Goal: Task Accomplishment & Management: Use online tool/utility

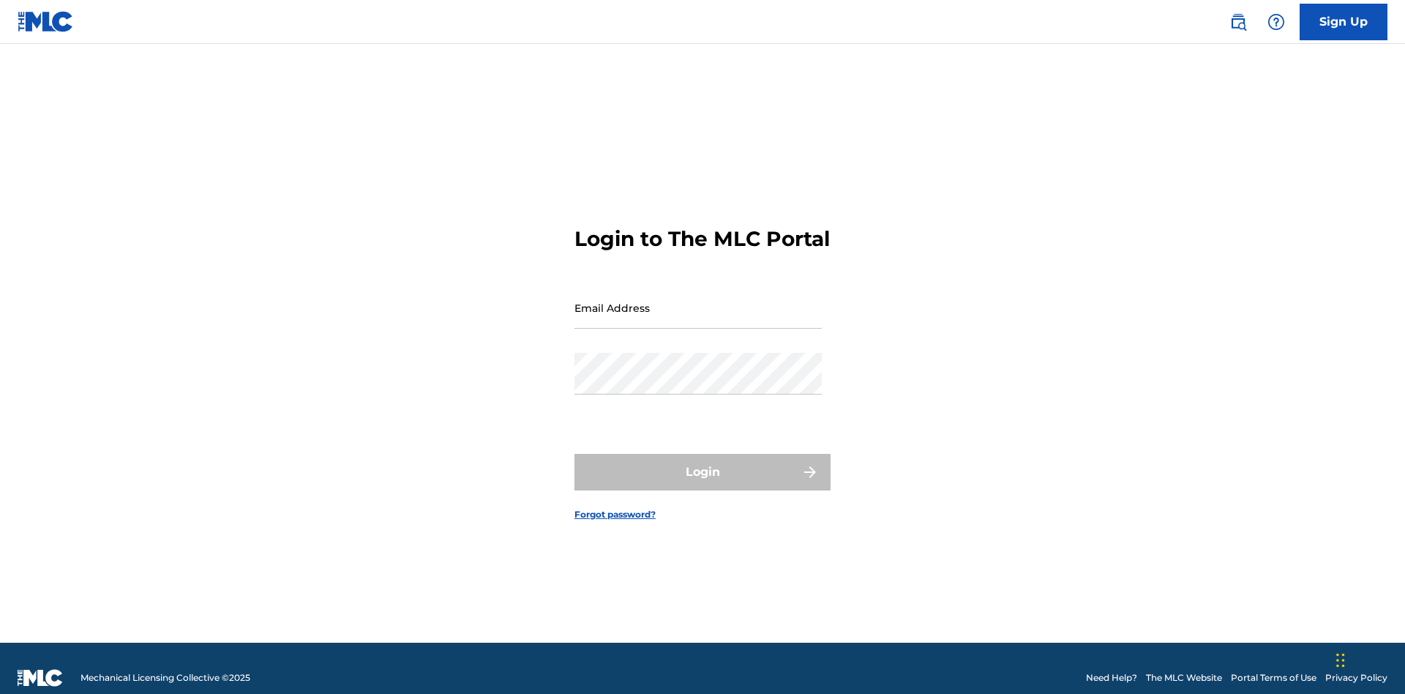
scroll to position [19, 0]
click at [698, 301] on input "Email Address" at bounding box center [697, 308] width 247 height 42
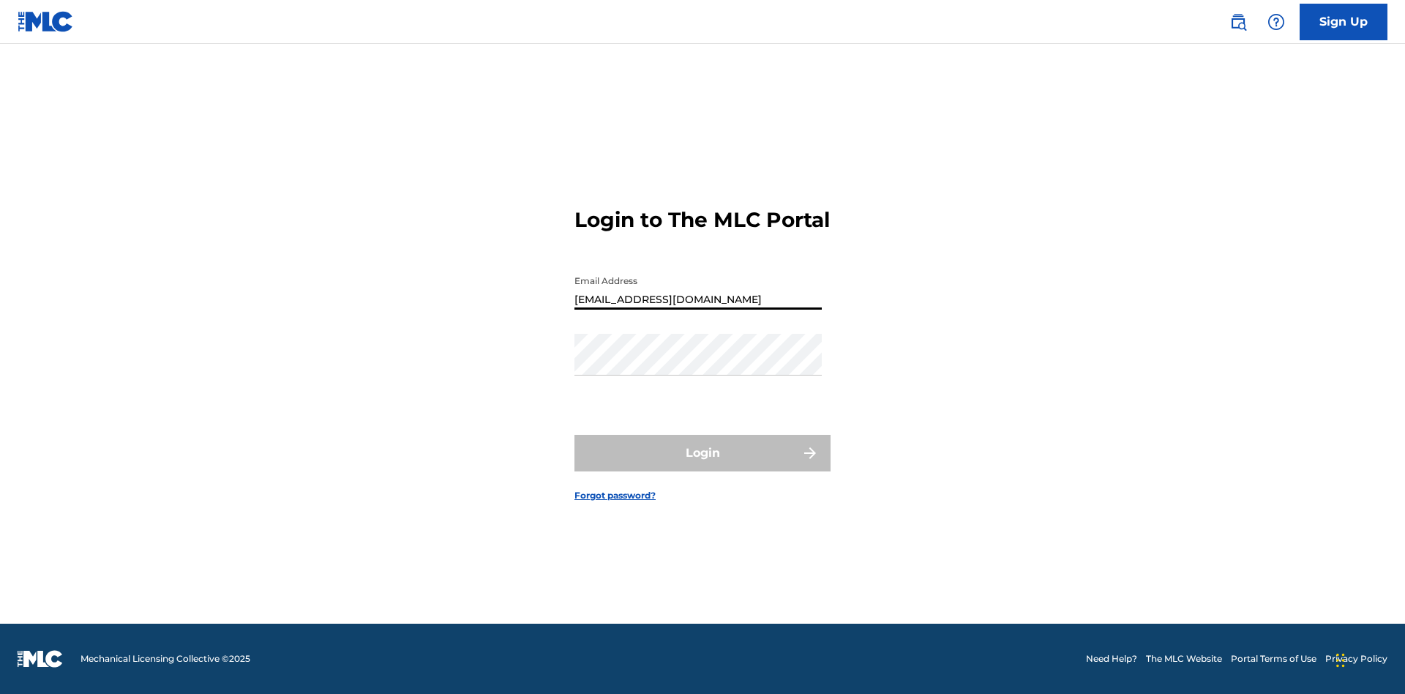
type input "Duke.McTesterson@gmail.com"
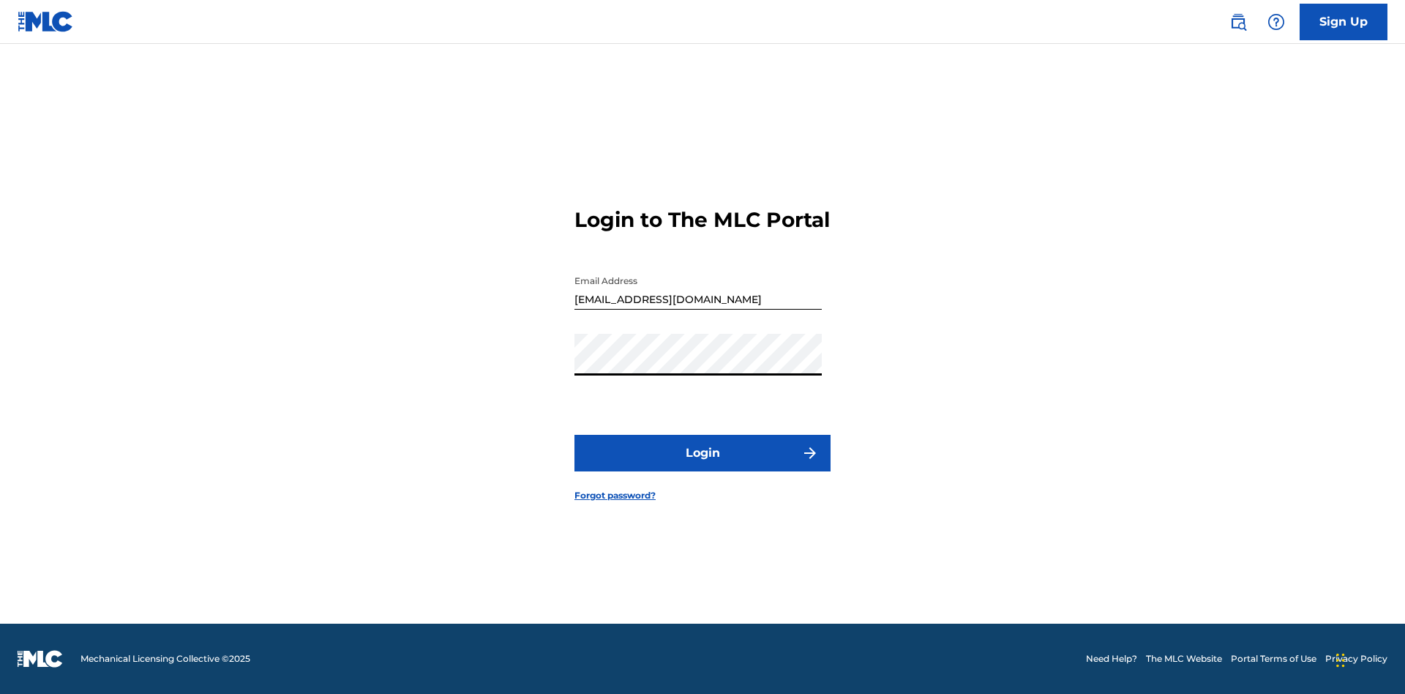
click at [703, 465] on button "Login" at bounding box center [702, 453] width 256 height 37
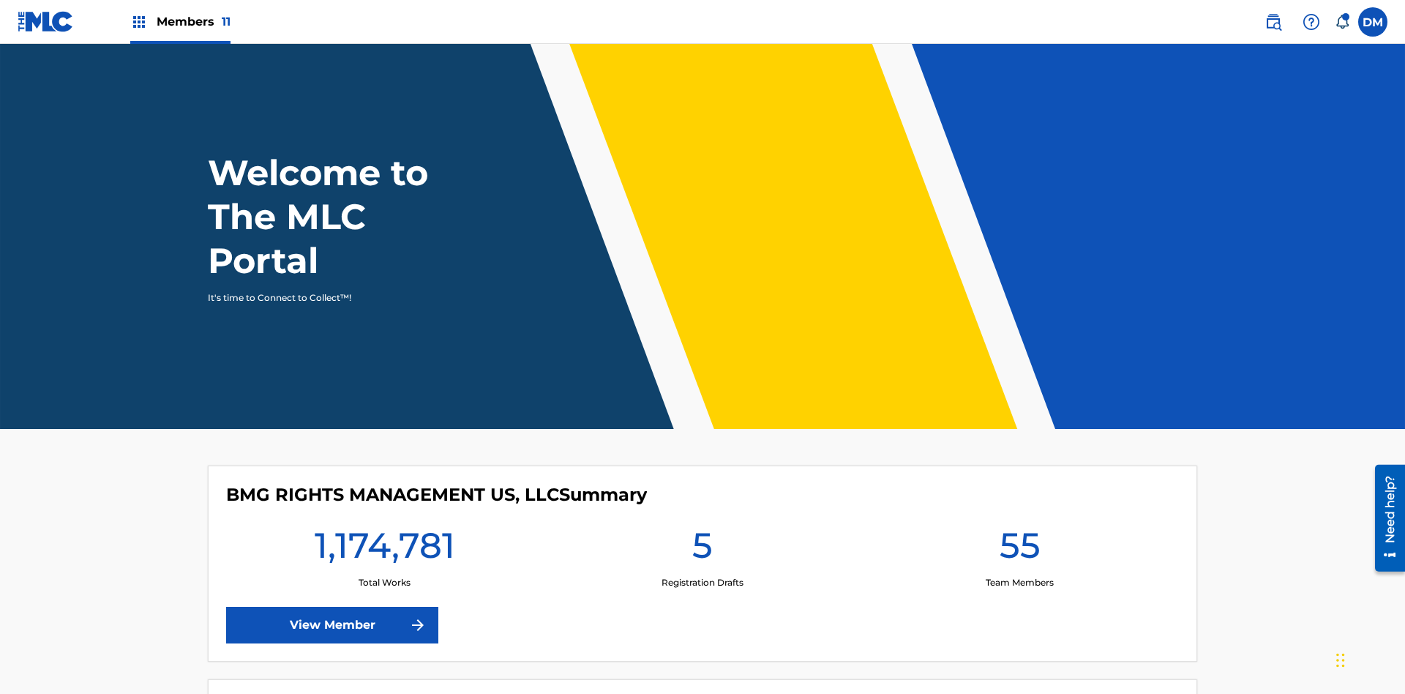
scroll to position [63, 0]
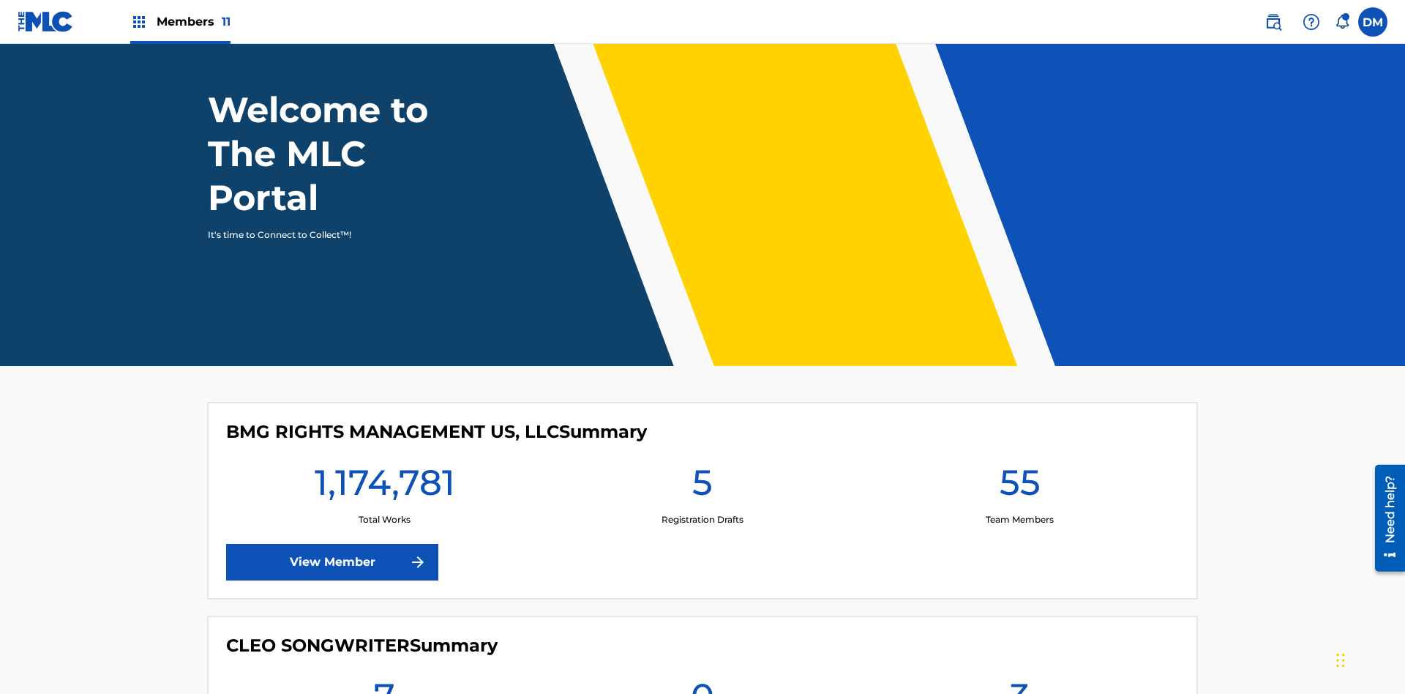
click at [180, 21] on span "Members 11" at bounding box center [194, 21] width 74 height 17
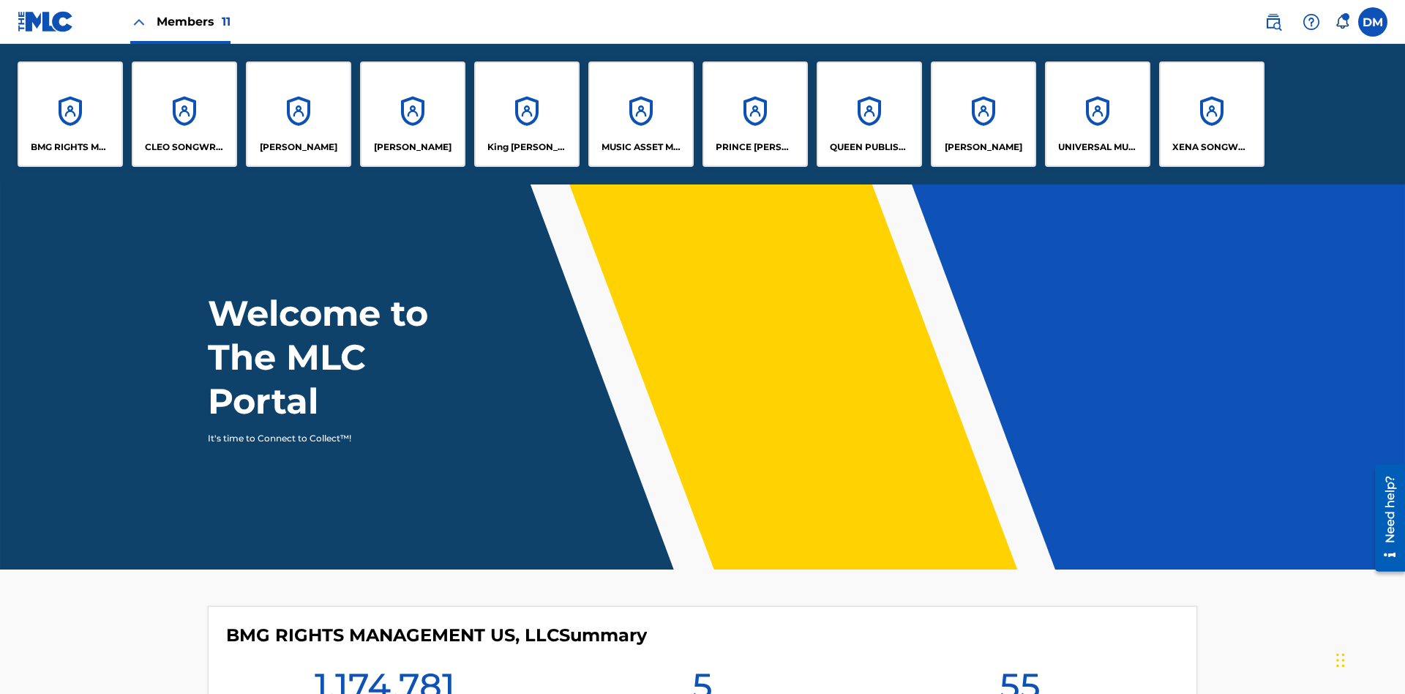
click at [526, 147] on p "King McTesterson" at bounding box center [527, 147] width 80 height 13
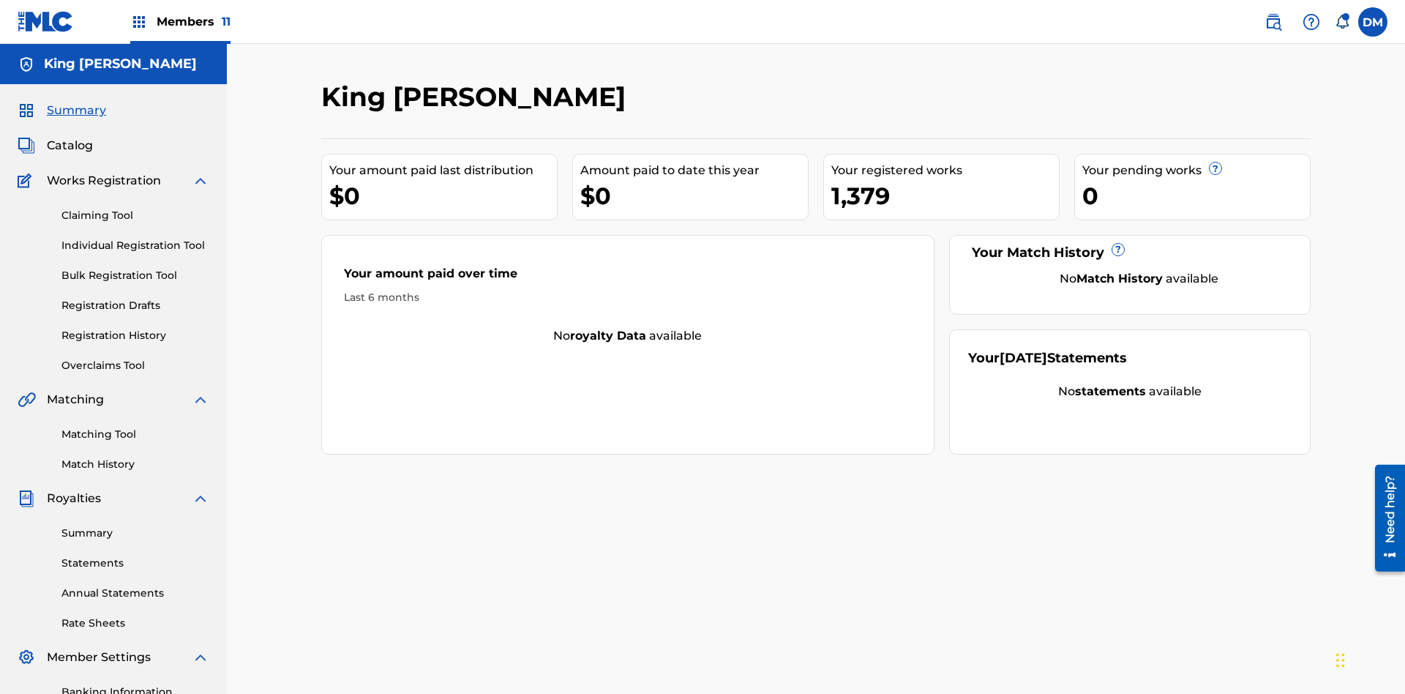
click at [135, 358] on link "Overclaims Tool" at bounding box center [135, 365] width 148 height 15
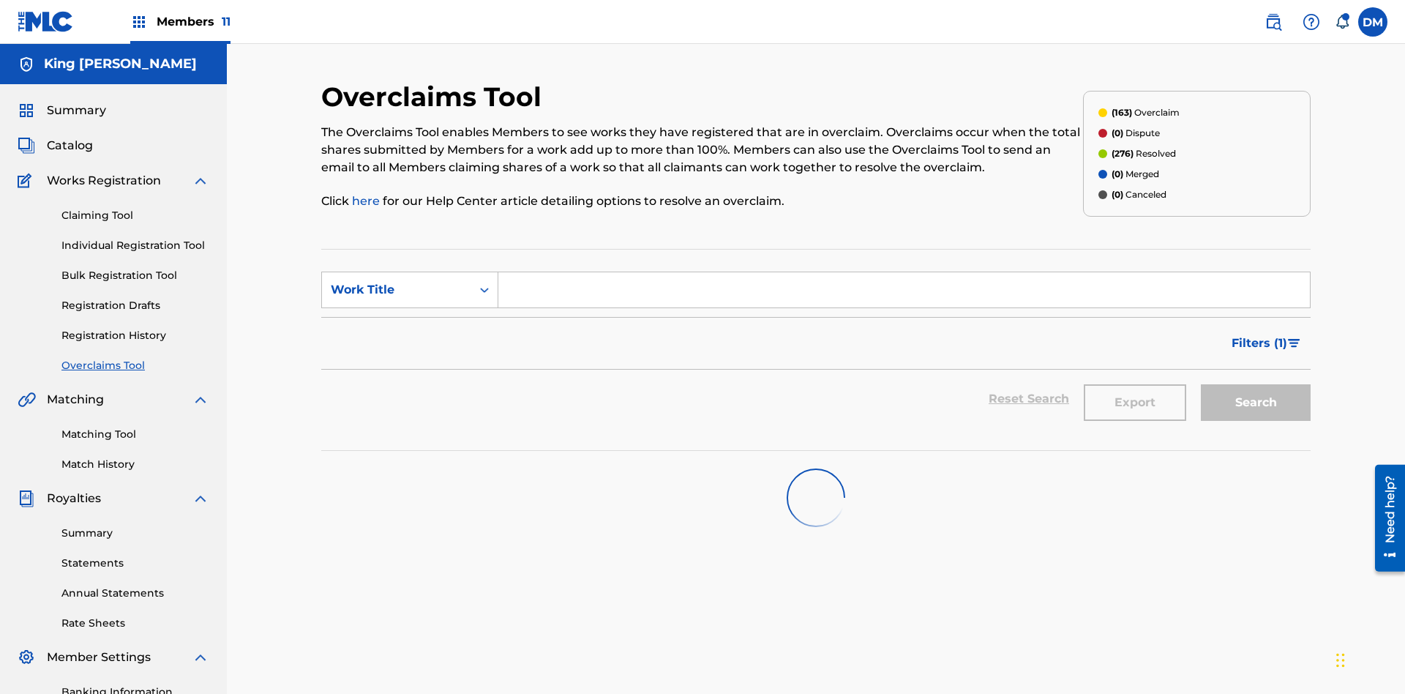
click at [1259, 334] on span "Filters ( 1 )" at bounding box center [1260, 343] width 56 height 18
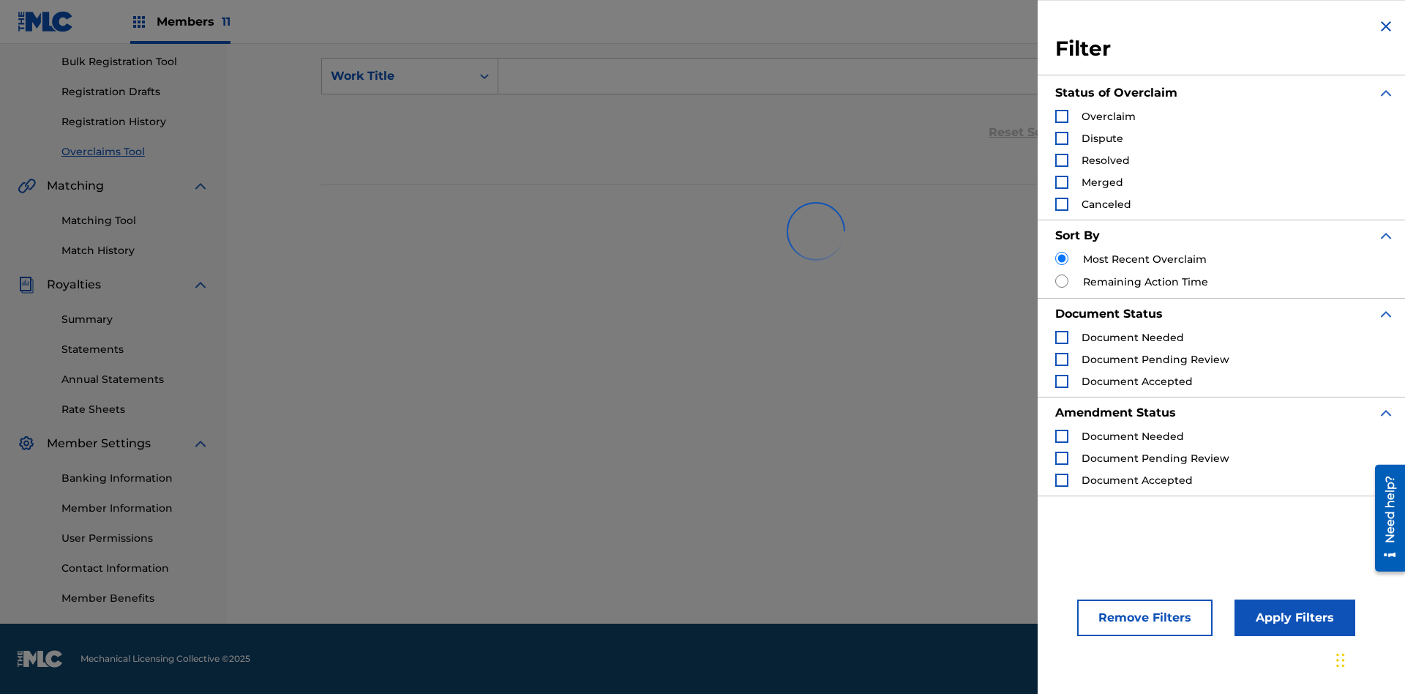
click at [1062, 116] on div "Search Form" at bounding box center [1061, 116] width 13 height 13
click at [1292, 618] on button "Apply Filters" at bounding box center [1295, 617] width 121 height 37
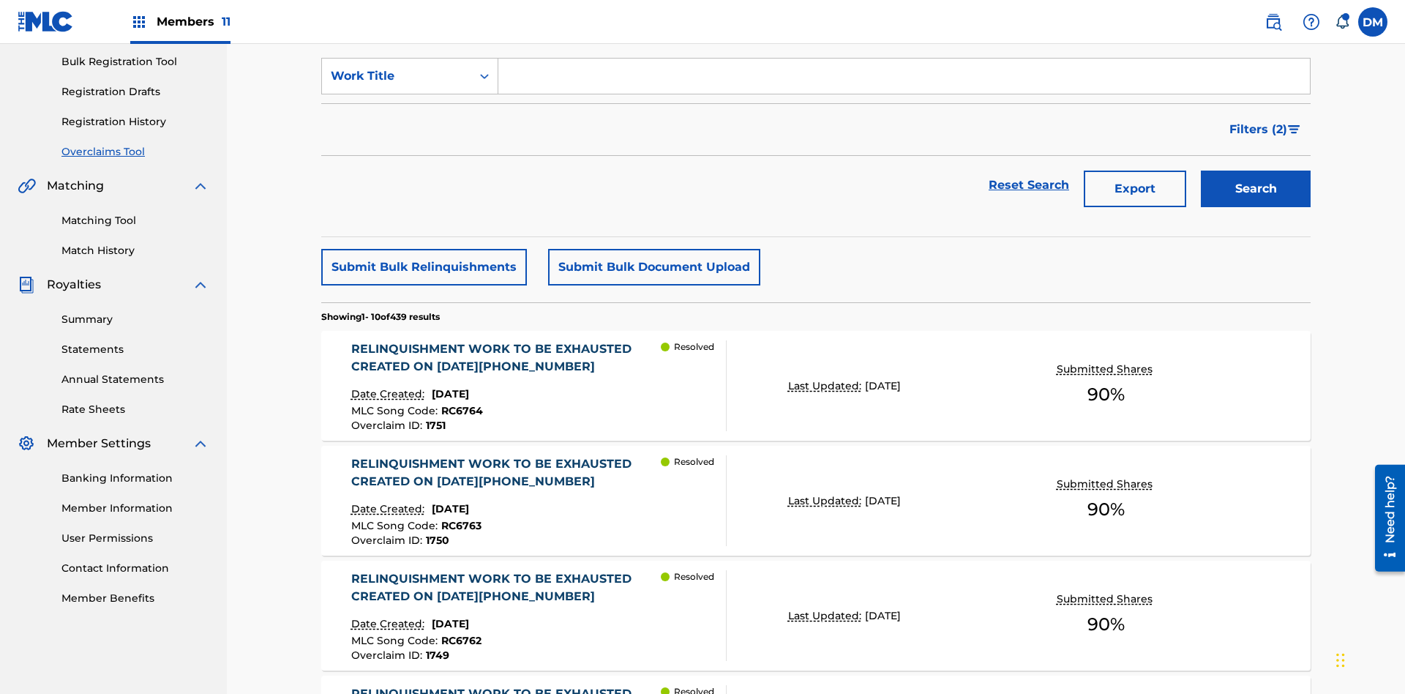
click at [652, 249] on button "Submit Bulk Document Upload" at bounding box center [654, 267] width 212 height 37
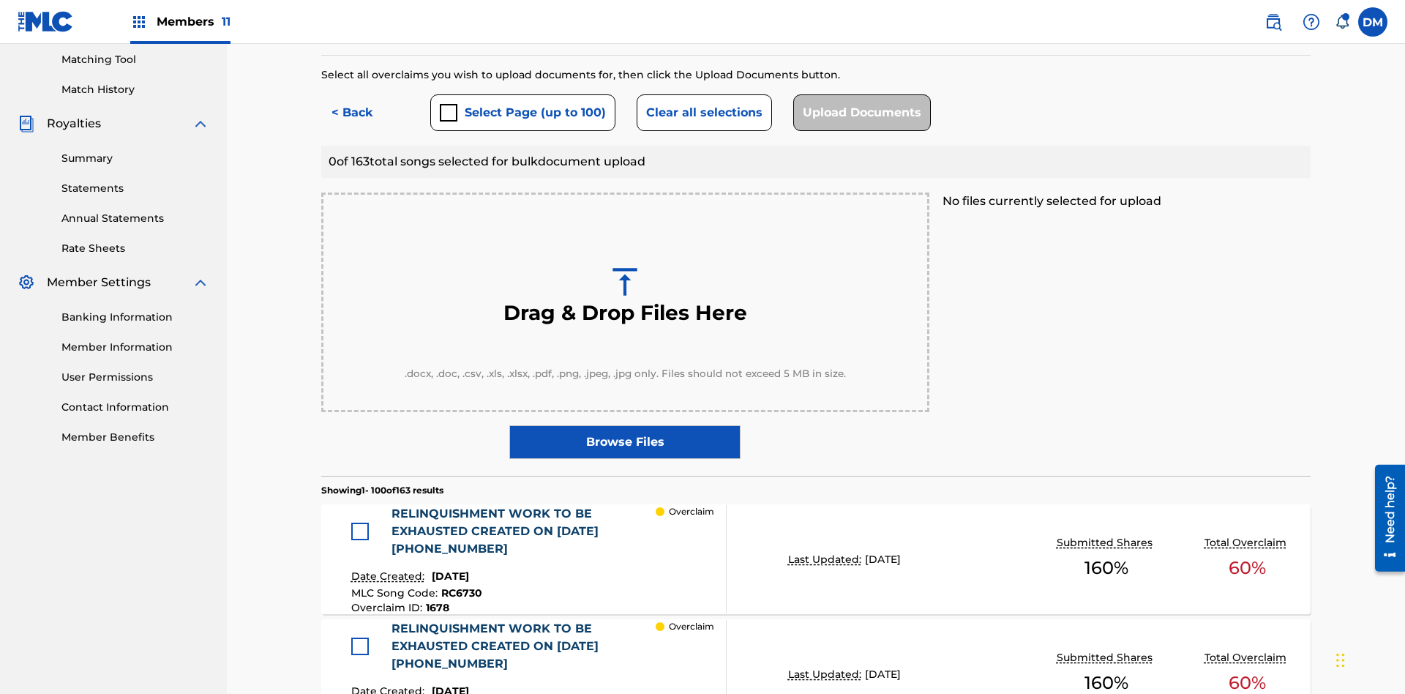
click at [522, 106] on button "Select Page (up to 100)" at bounding box center [522, 112] width 185 height 37
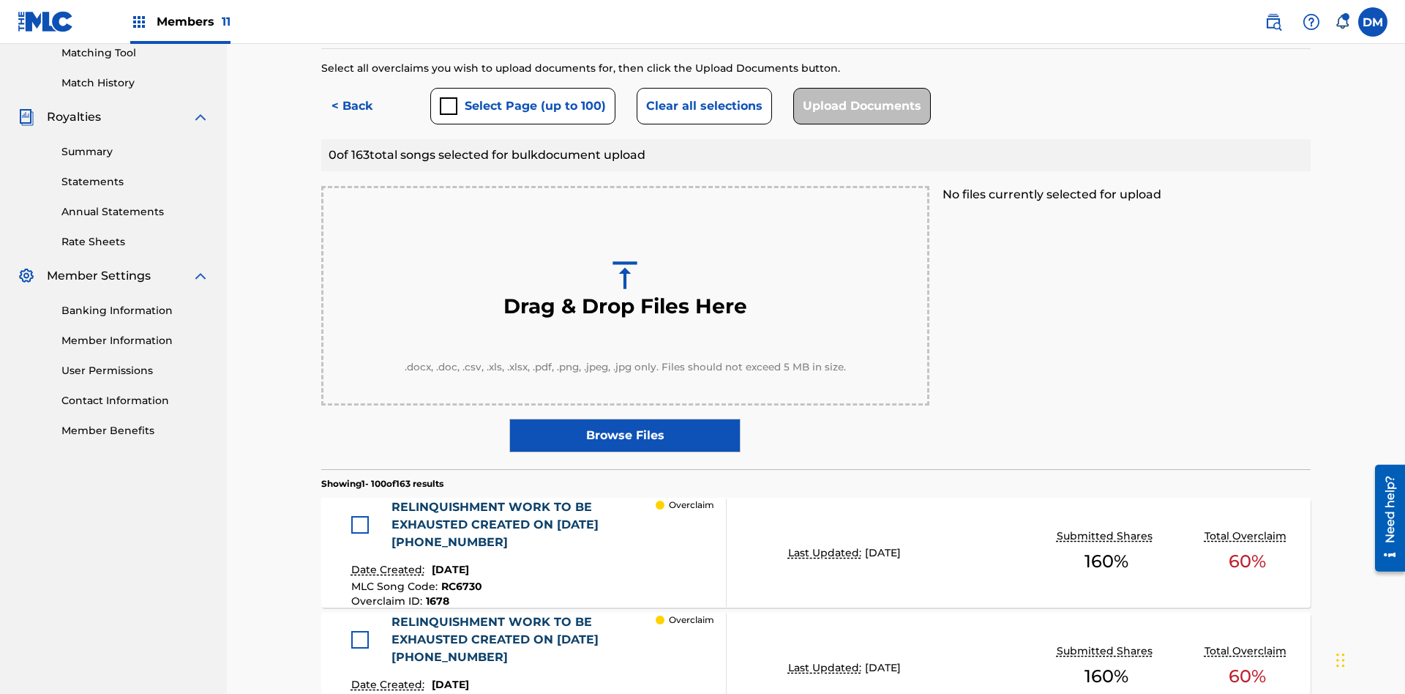
click at [364, 516] on div at bounding box center [360, 525] width 18 height 18
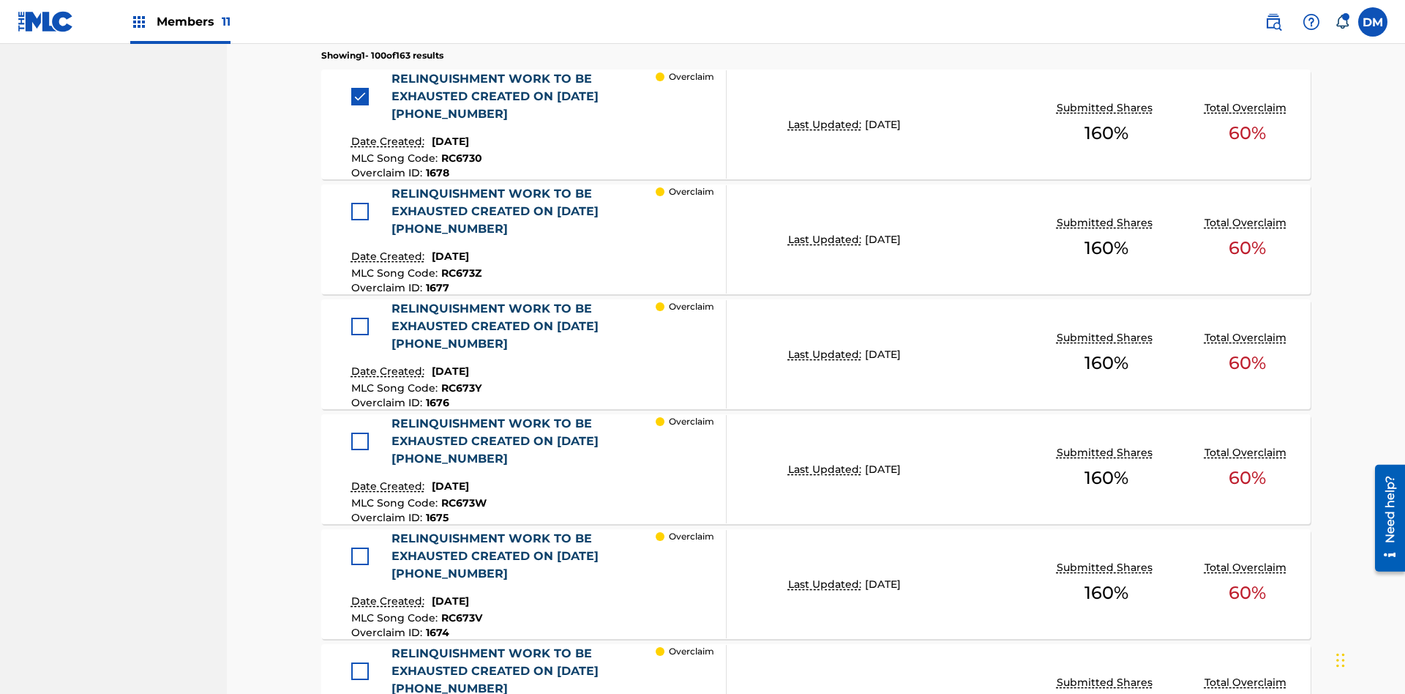
scroll to position [722, 0]
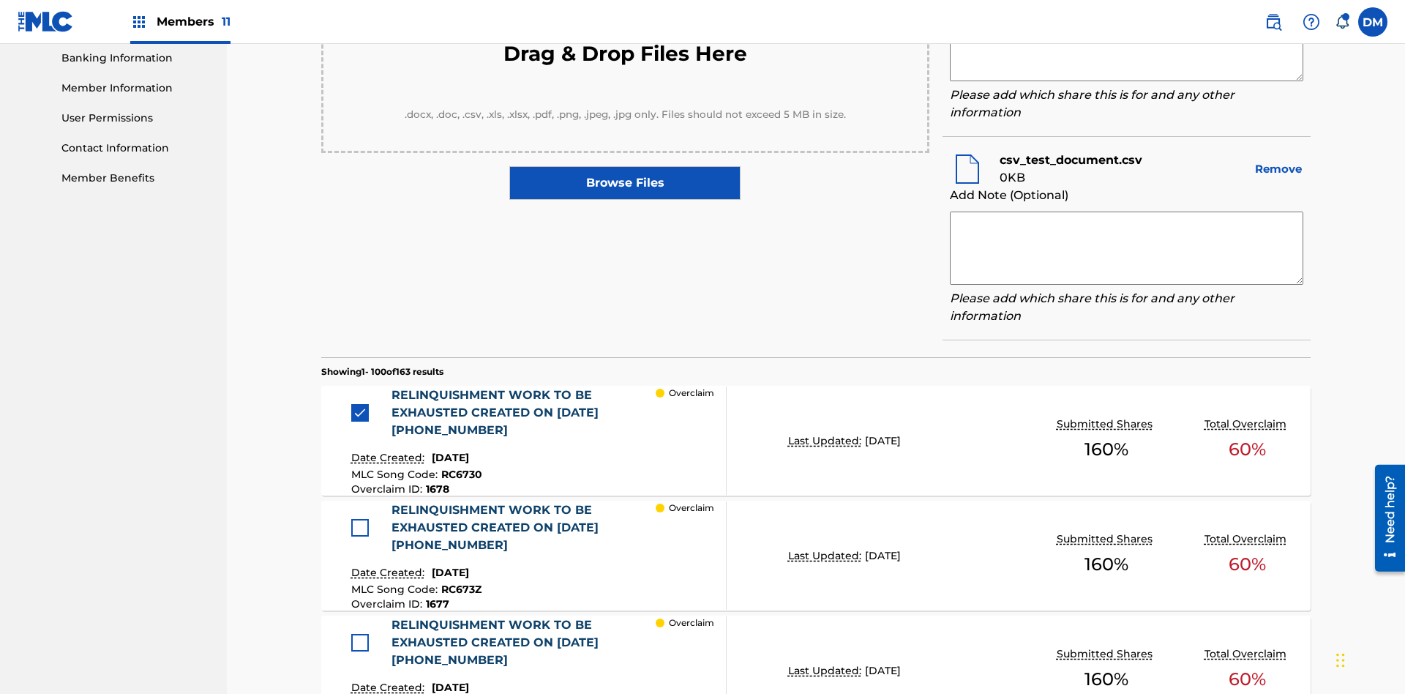
click at [1126, 81] on textarea at bounding box center [1126, 44] width 353 height 73
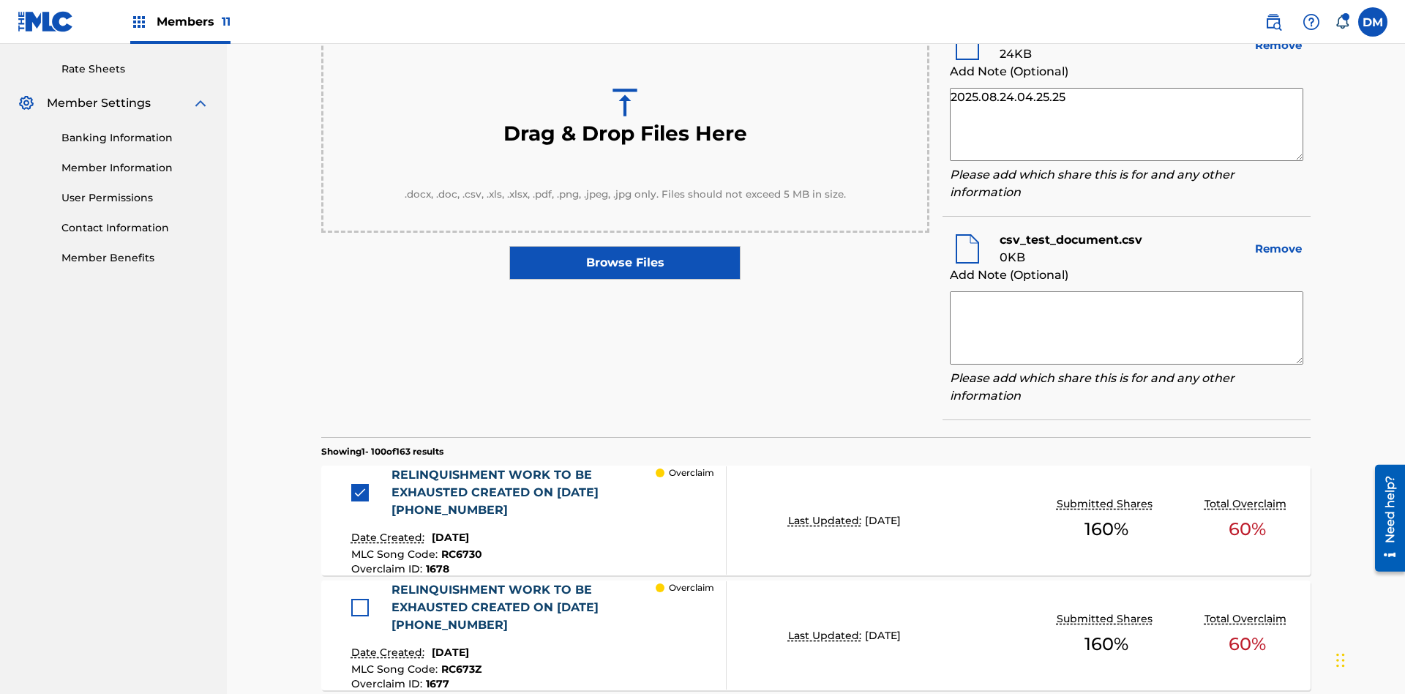
type textarea "2025.08.24.04.25.25"
click at [1126, 324] on textarea at bounding box center [1126, 327] width 353 height 73
type textarea "2025.08.24.04.25.25"
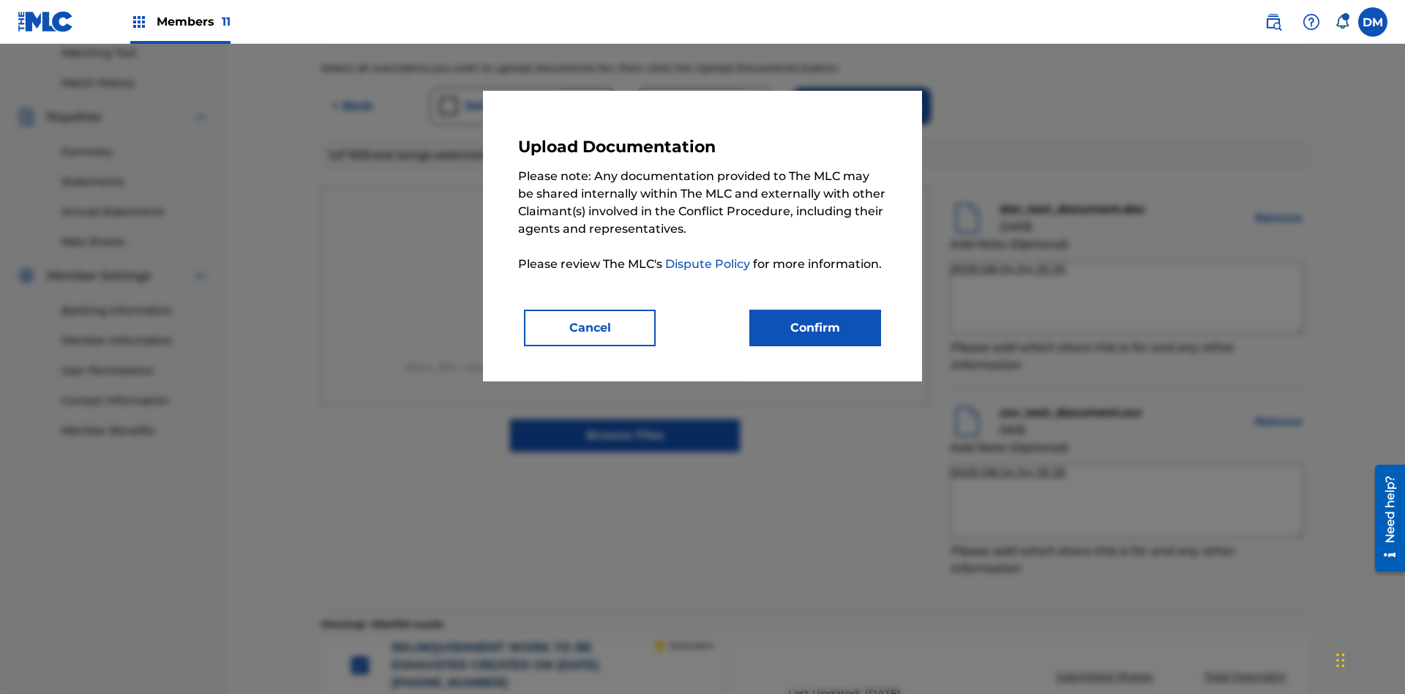
click at [815, 327] on button "Confirm" at bounding box center [815, 328] width 132 height 37
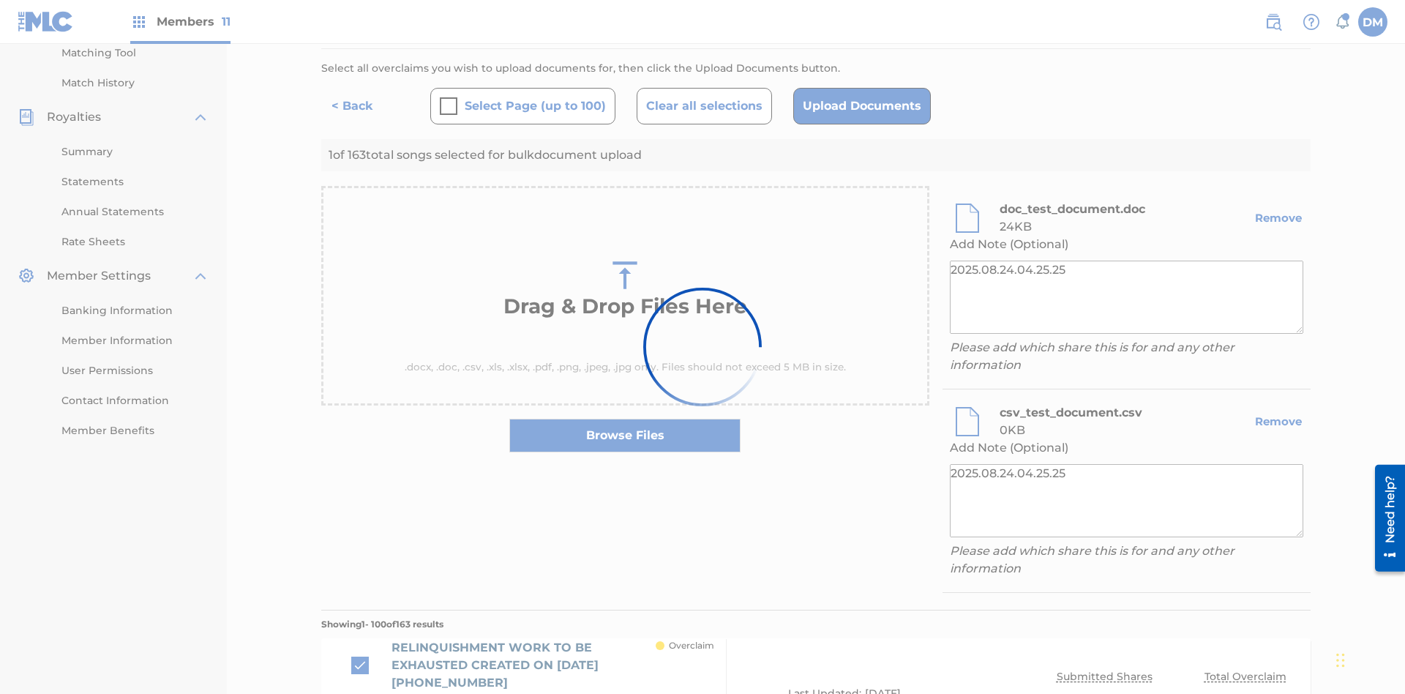
scroll to position [602, 0]
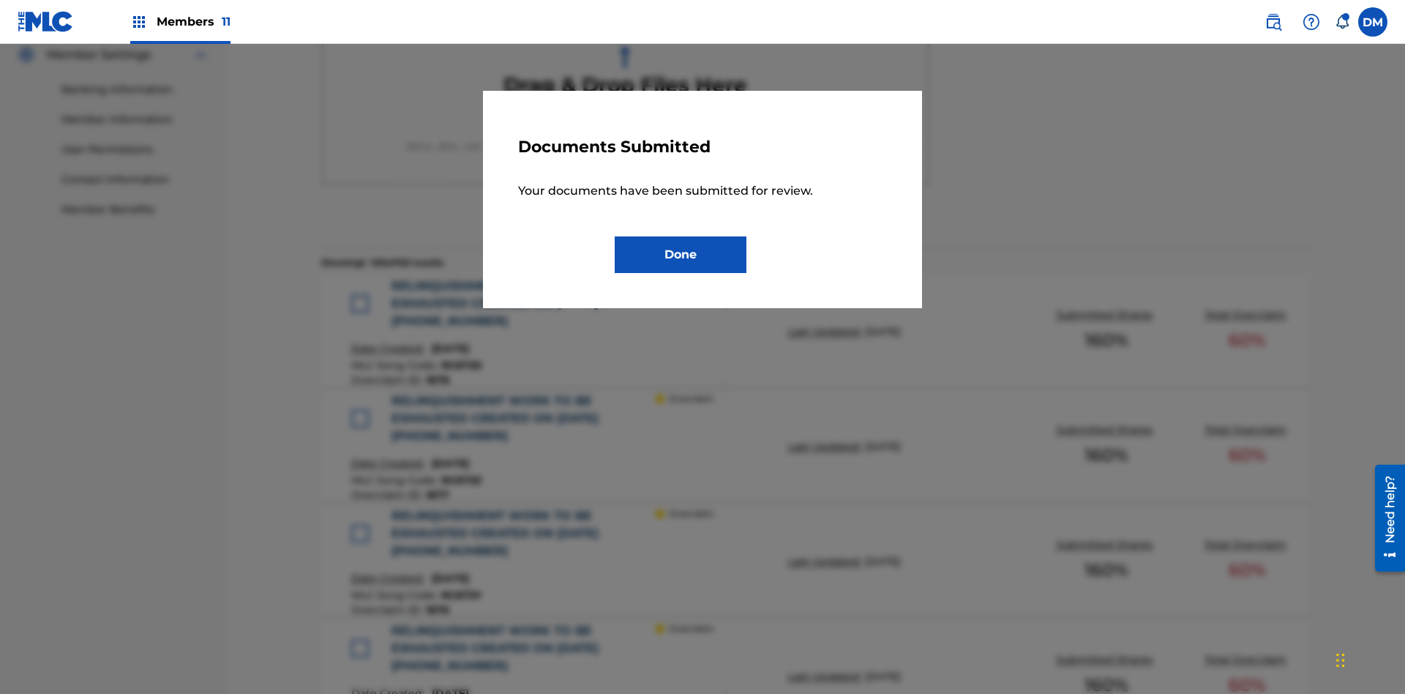
click at [681, 254] on button "Done" at bounding box center [681, 254] width 132 height 37
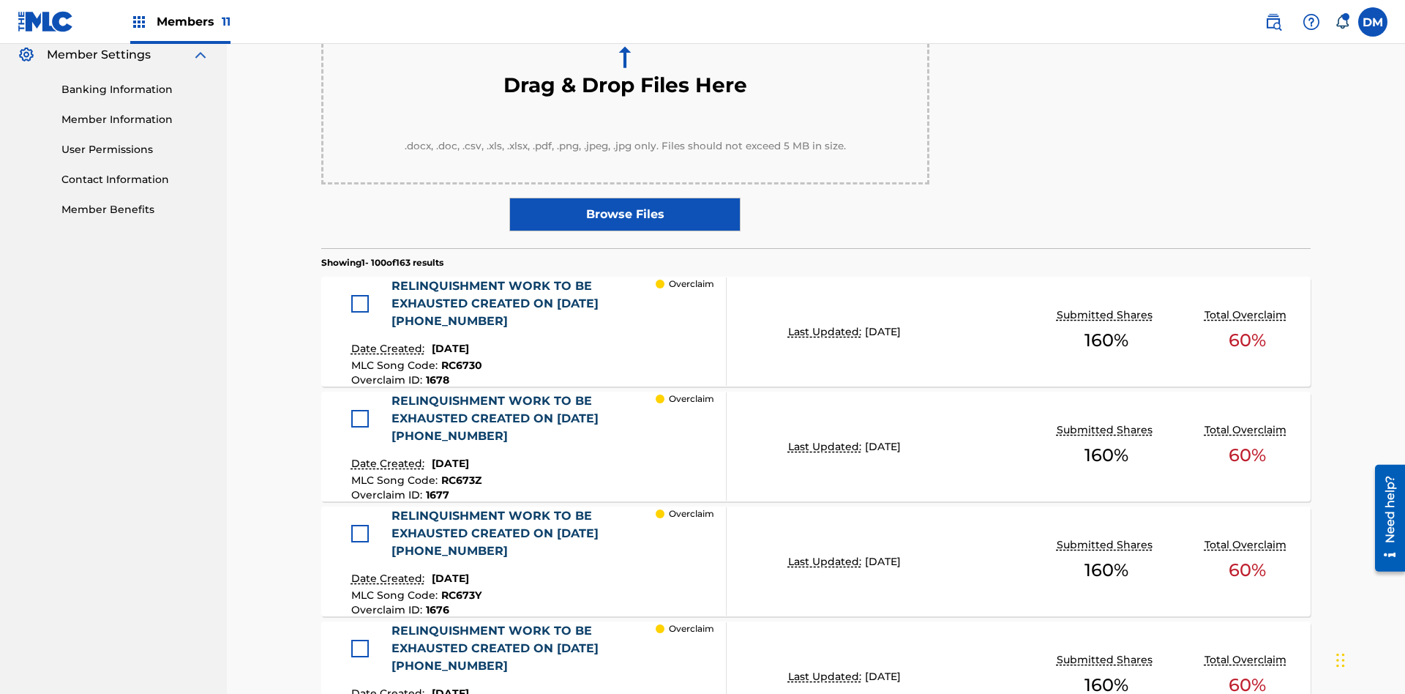
scroll to position [750, 0]
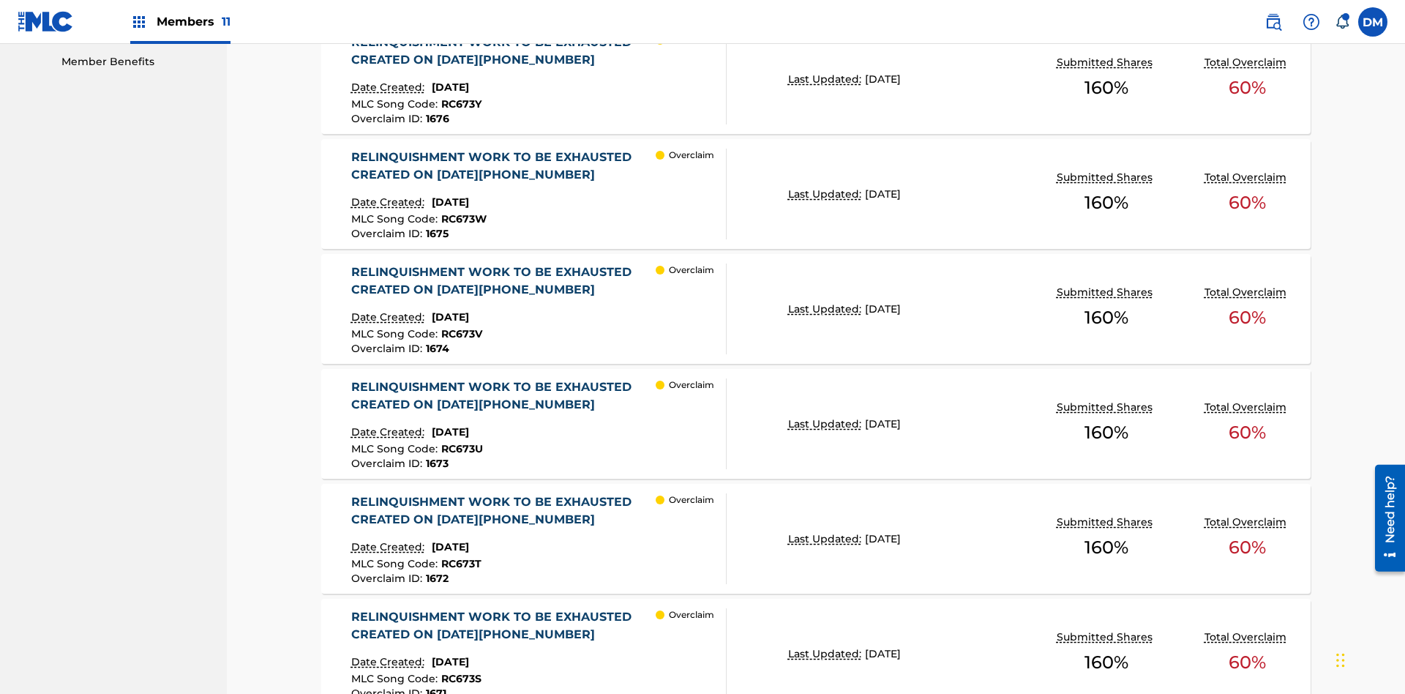
scroll to position [381, 0]
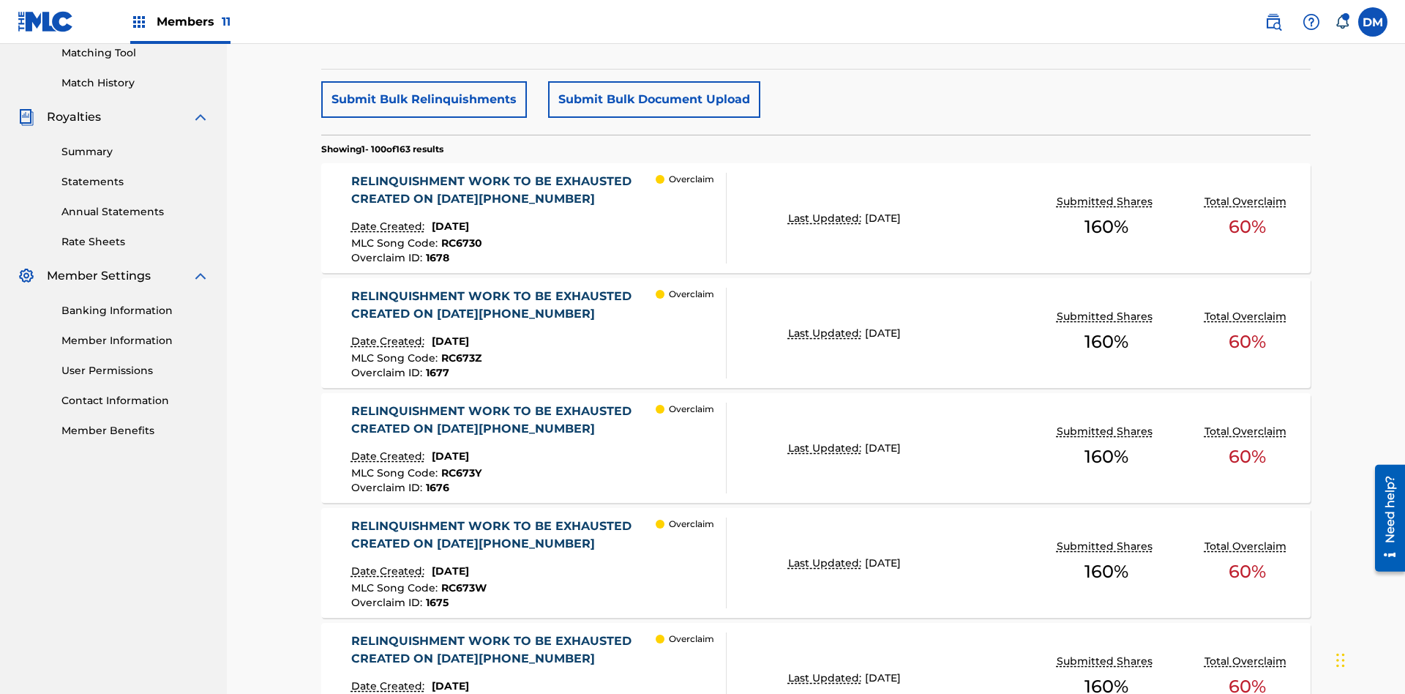
click at [816, 211] on p "Last Updated:" at bounding box center [826, 218] width 77 height 15
